Goal: Information Seeking & Learning: Learn about a topic

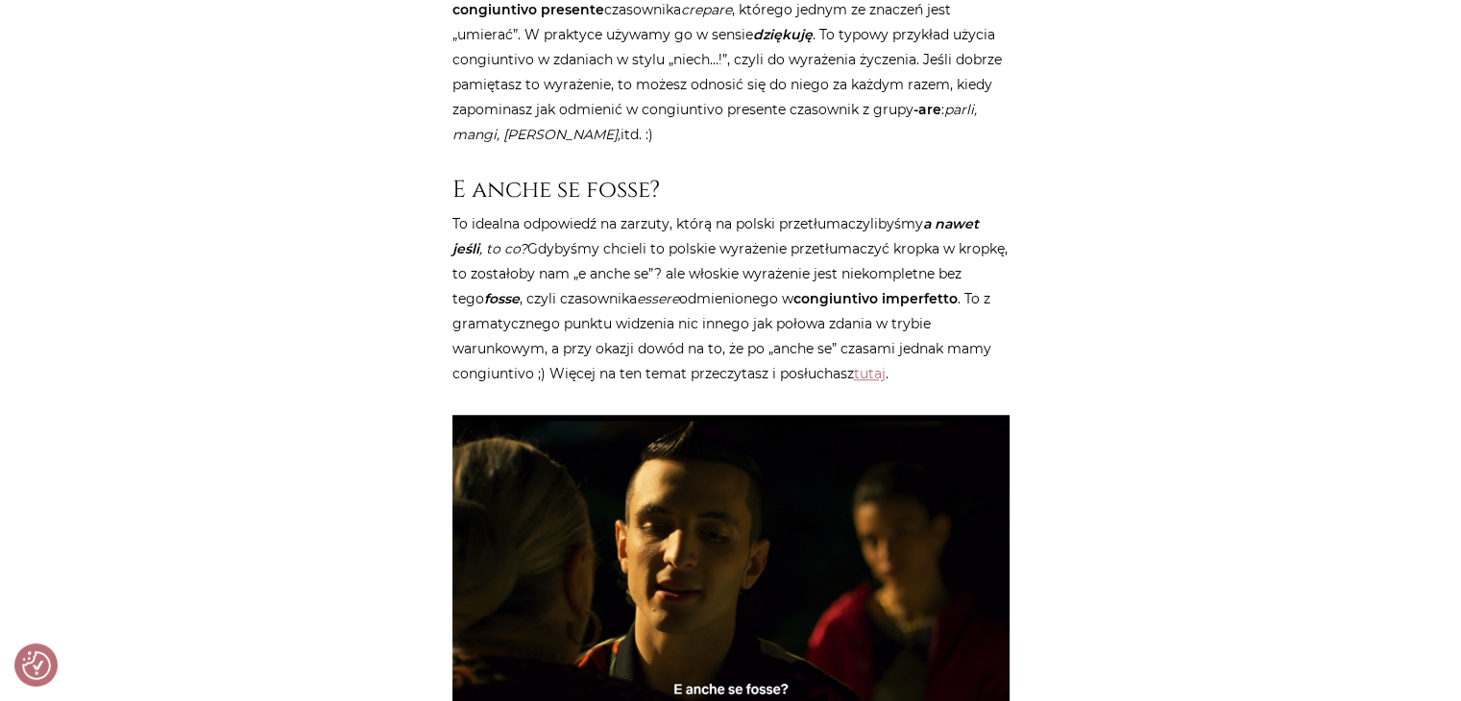
scroll to position [1633, 0]
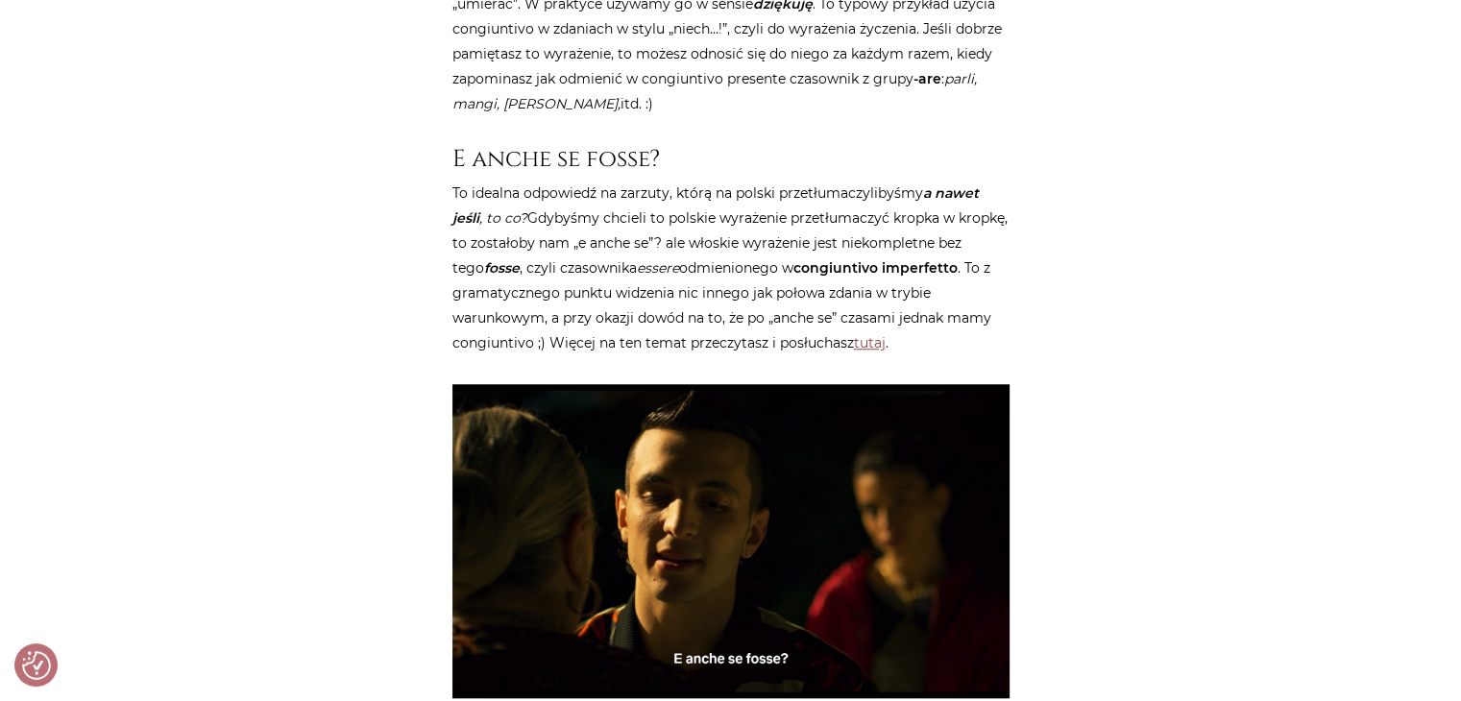
click at [867, 336] on link "tutaj" at bounding box center [870, 342] width 32 height 17
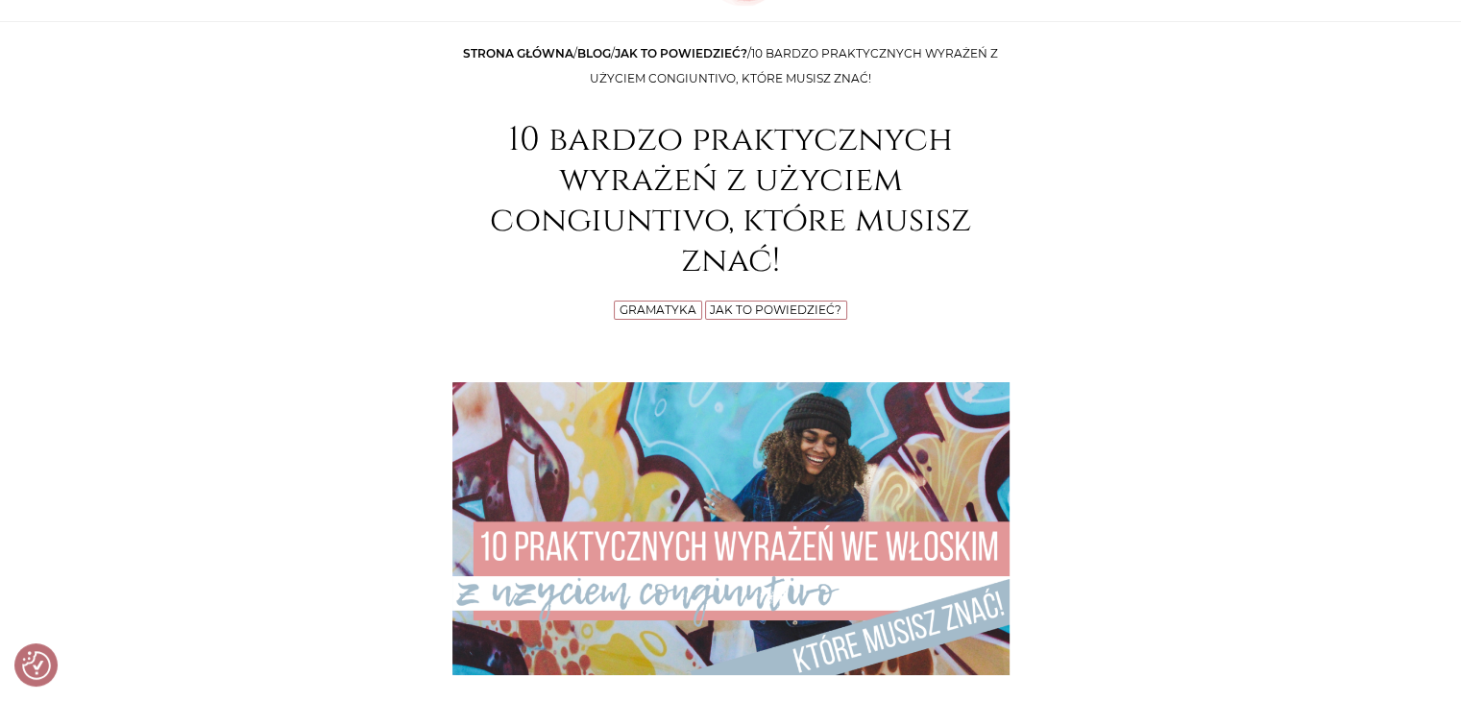
scroll to position [0, 0]
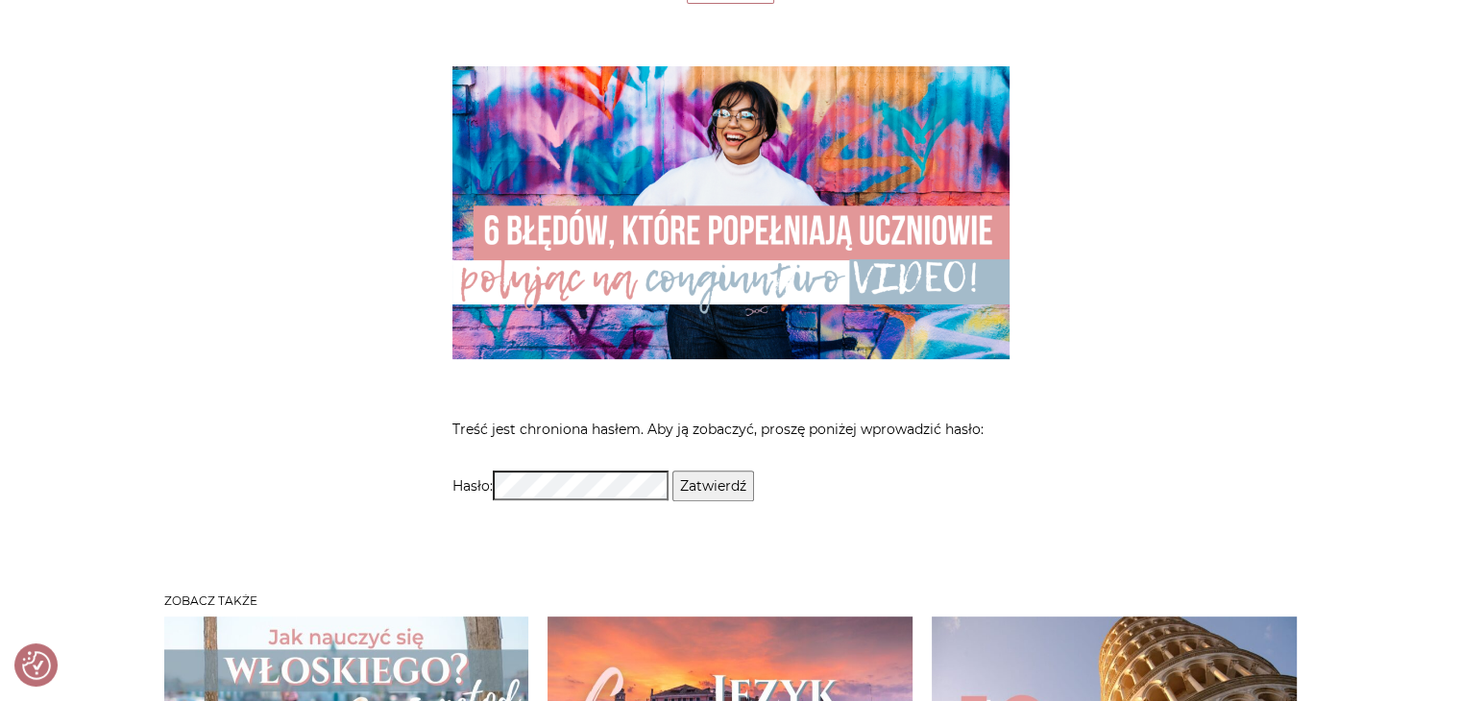
scroll to position [480, 0]
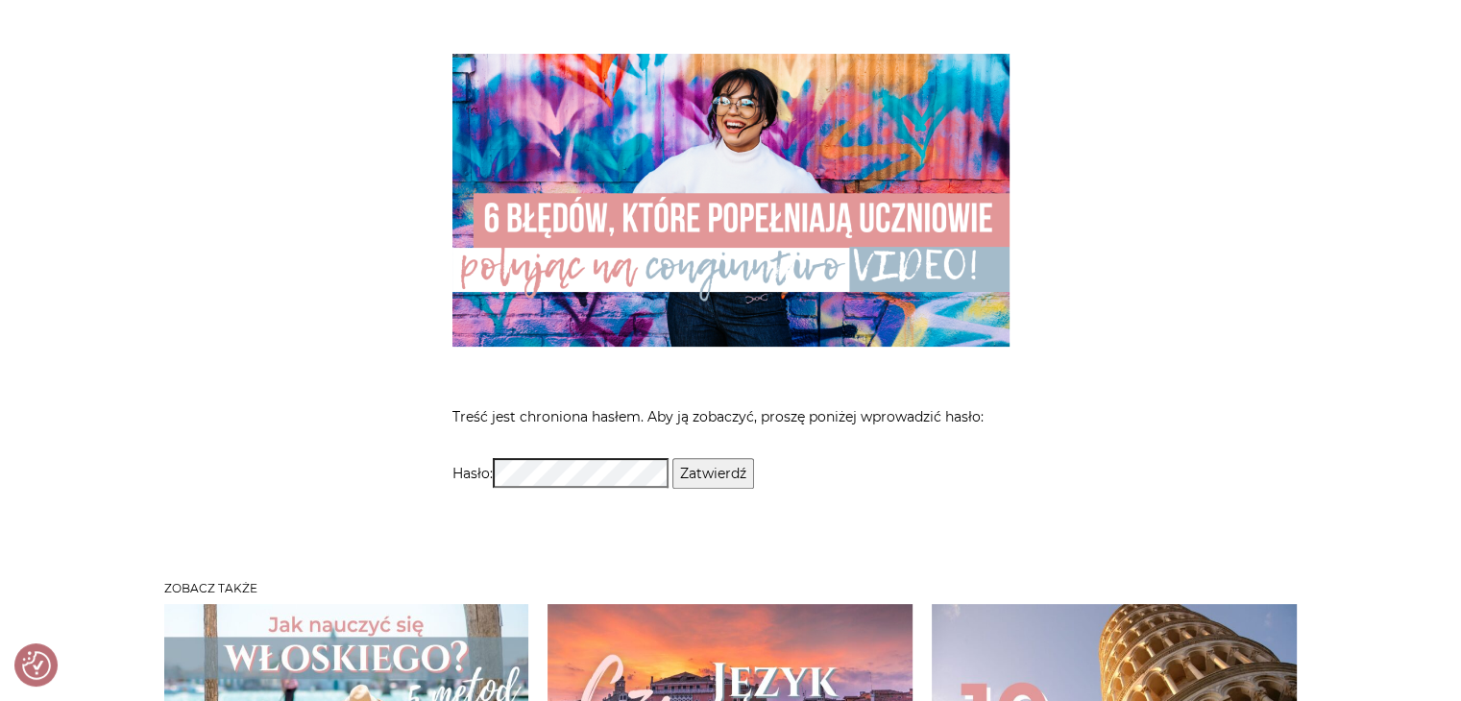
click at [729, 473] on input "Zatwierdź" at bounding box center [713, 473] width 82 height 31
